Goal: Task Accomplishment & Management: Manage account settings

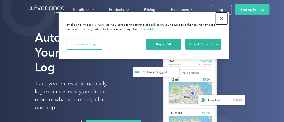
click at [223, 17] on button "Close" at bounding box center [222, 19] width 12 height 12
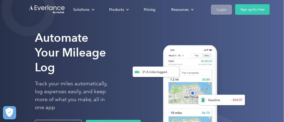
click at [221, 10] on div "Login" at bounding box center [222, 9] width 10 height 7
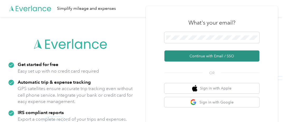
click at [203, 57] on button "Continue with Email / SSO" at bounding box center [211, 55] width 95 height 11
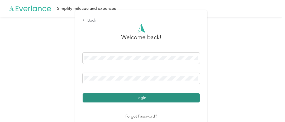
click at [134, 98] on button "Login" at bounding box center [141, 97] width 117 height 9
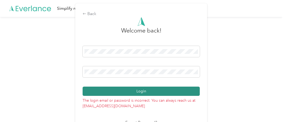
click at [147, 87] on button "Login" at bounding box center [141, 91] width 117 height 9
click at [136, 93] on button "Login" at bounding box center [141, 91] width 117 height 9
